Goal: Go to known website

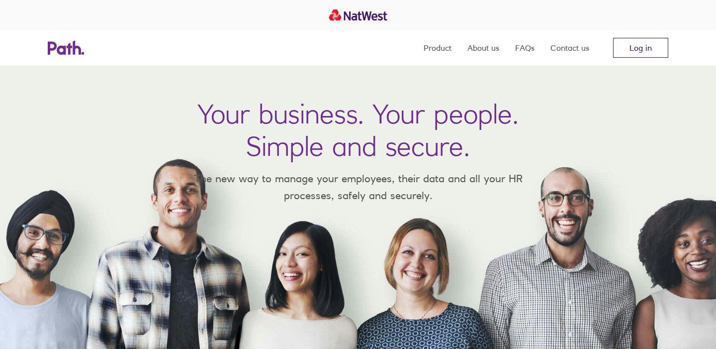
click at [644, 45] on link "Log in" at bounding box center [640, 48] width 55 height 20
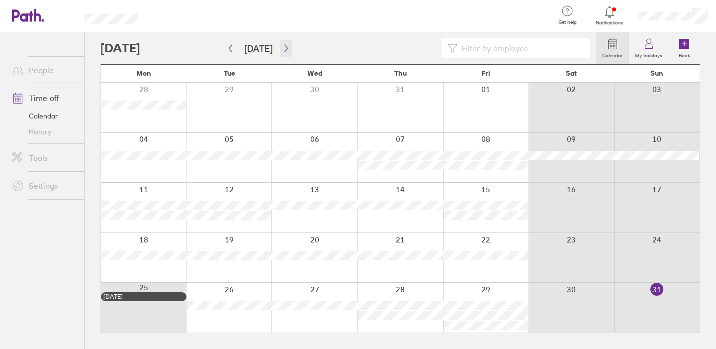
click at [285, 46] on icon "button" at bounding box center [286, 48] width 3 height 7
